Goal: Navigation & Orientation: Find specific page/section

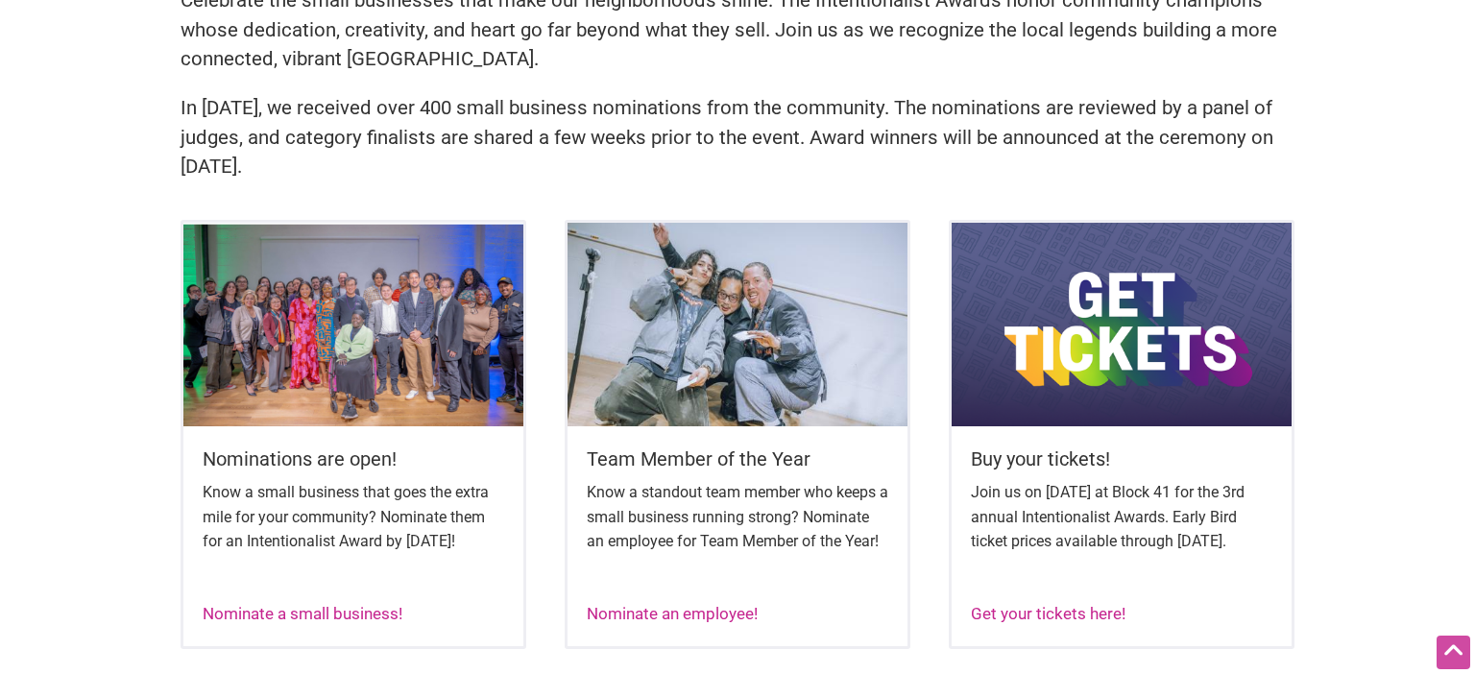
scroll to position [1014, 0]
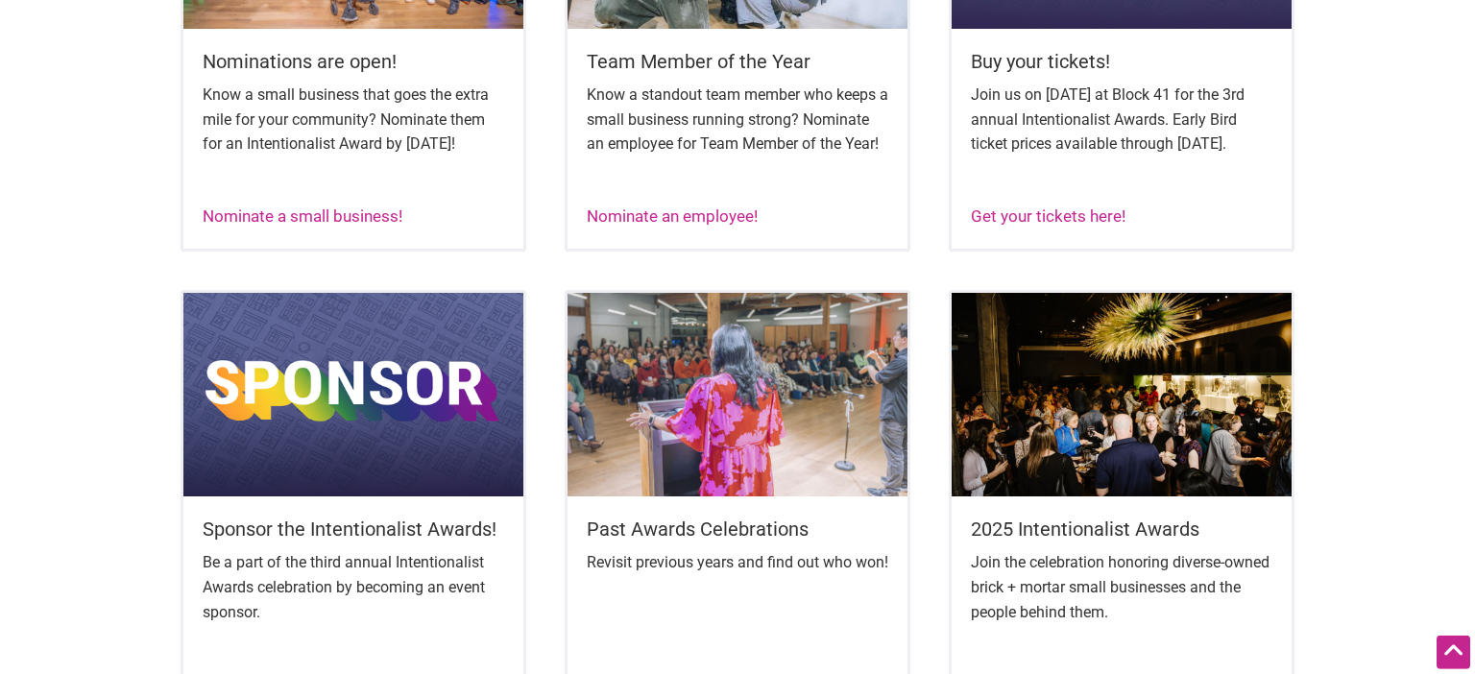
scroll to position [1014, 0]
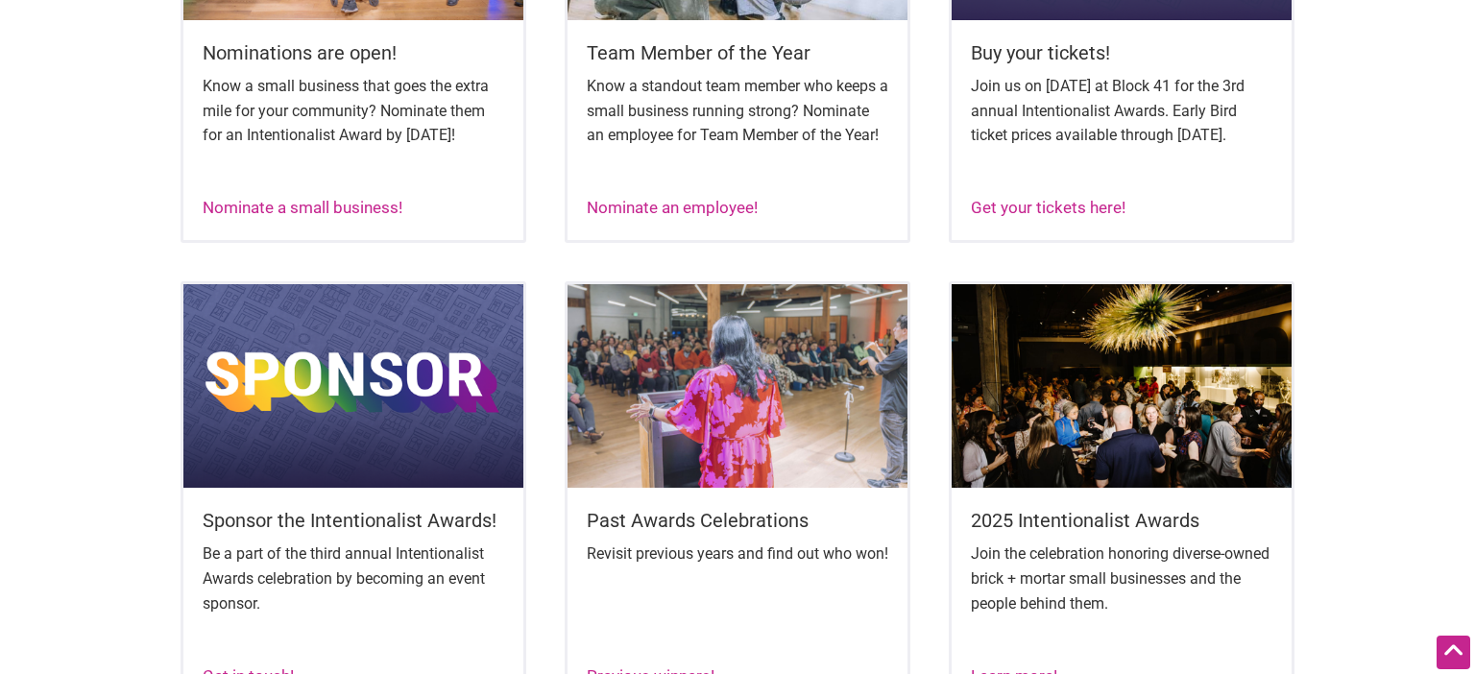
click at [465, 424] on img at bounding box center [353, 386] width 340 height 204
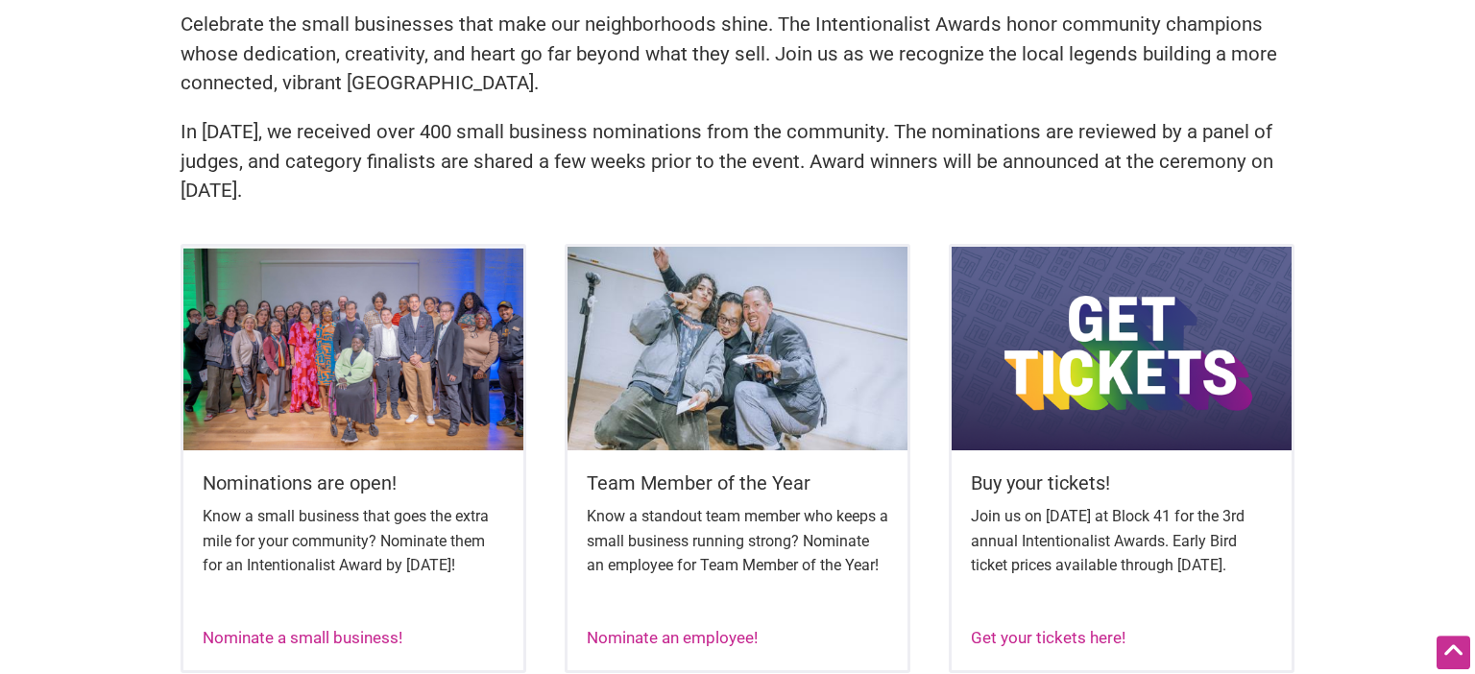
scroll to position [608, 0]
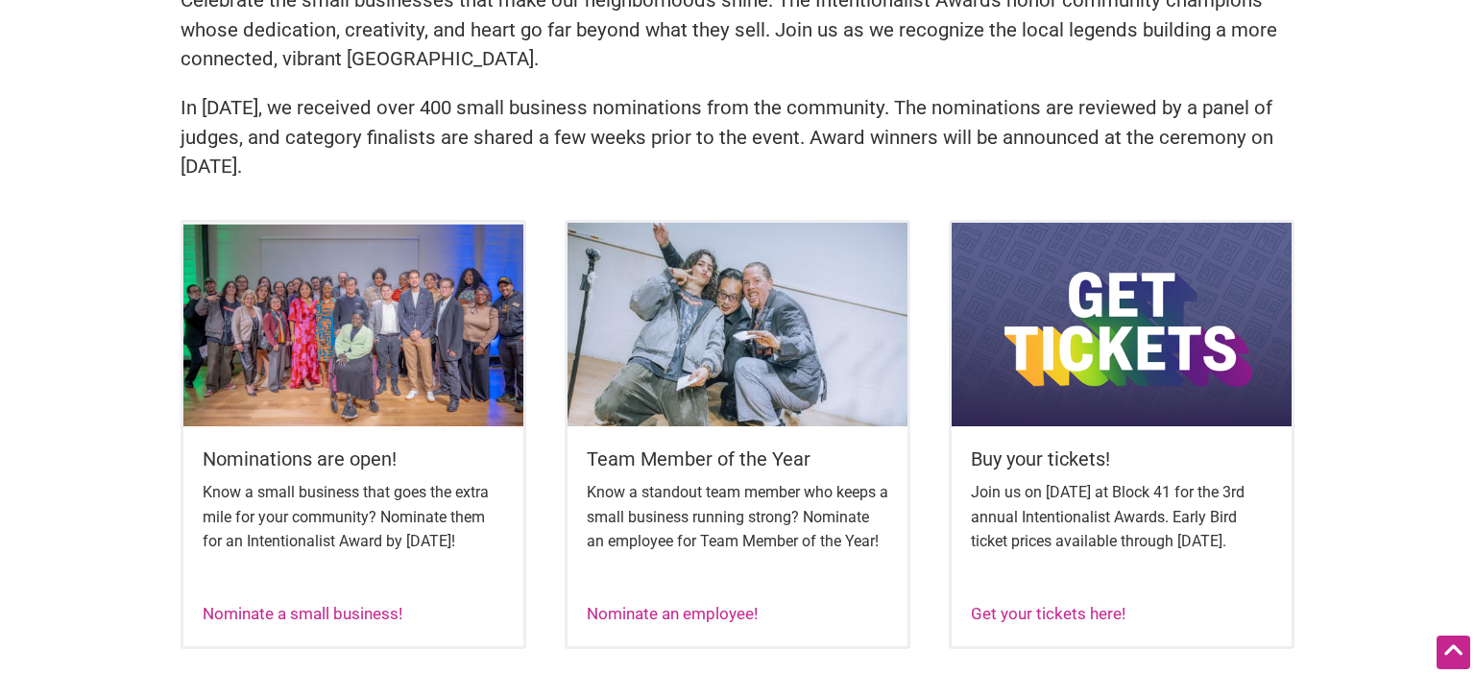
click at [346, 423] on img at bounding box center [353, 325] width 340 height 204
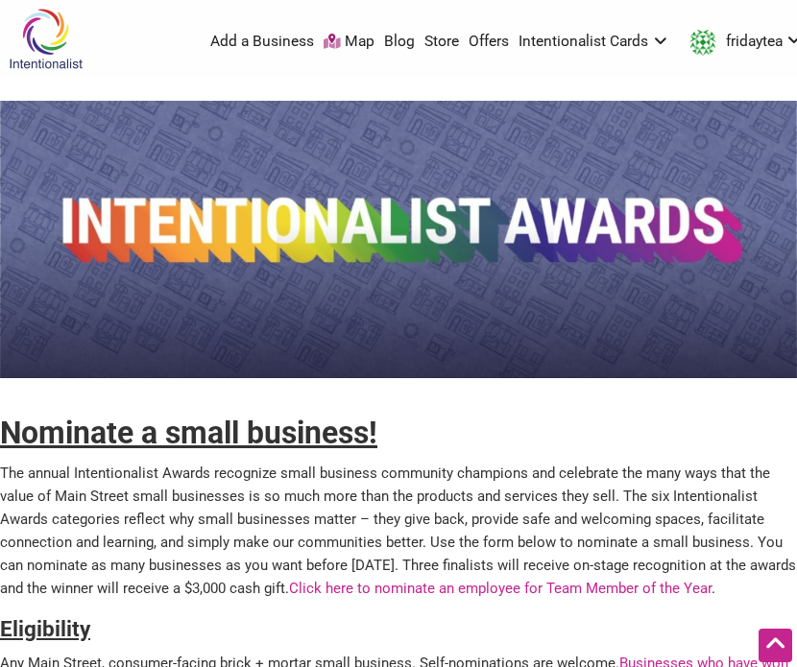
scroll to position [507, 0]
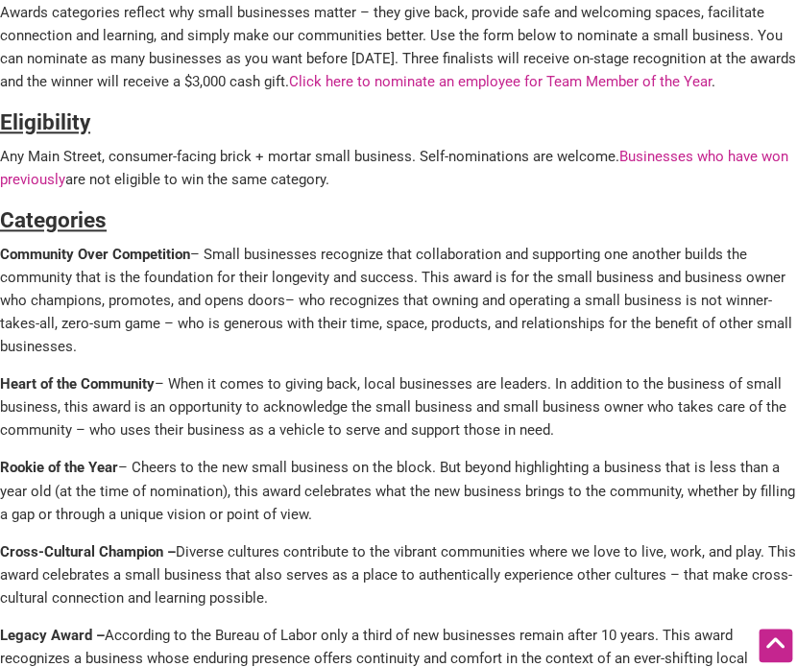
click at [338, 507] on p "Rookie of the Year – Cheers to the new small business on the block. But beyond …" at bounding box center [398, 490] width 797 height 69
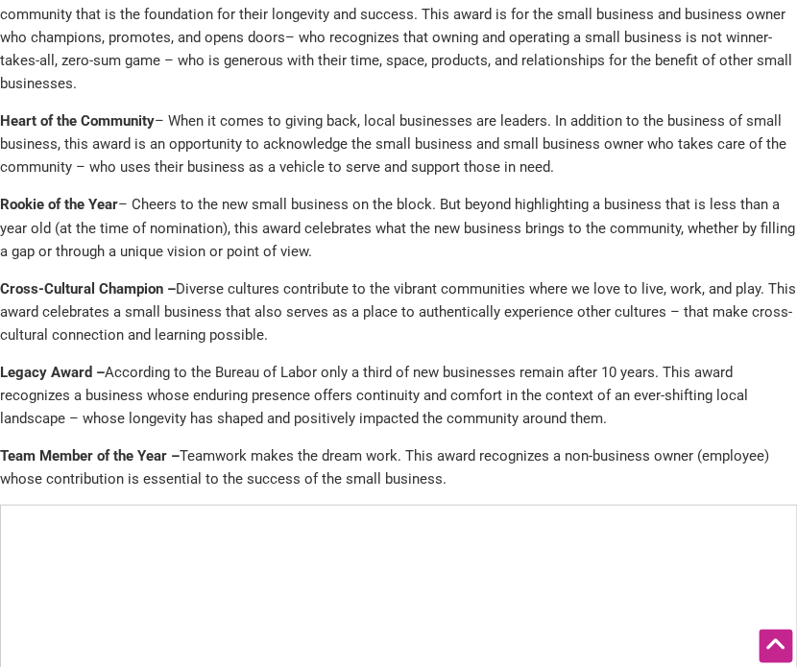
scroll to position [810, 0]
